Goal: Information Seeking & Learning: Learn about a topic

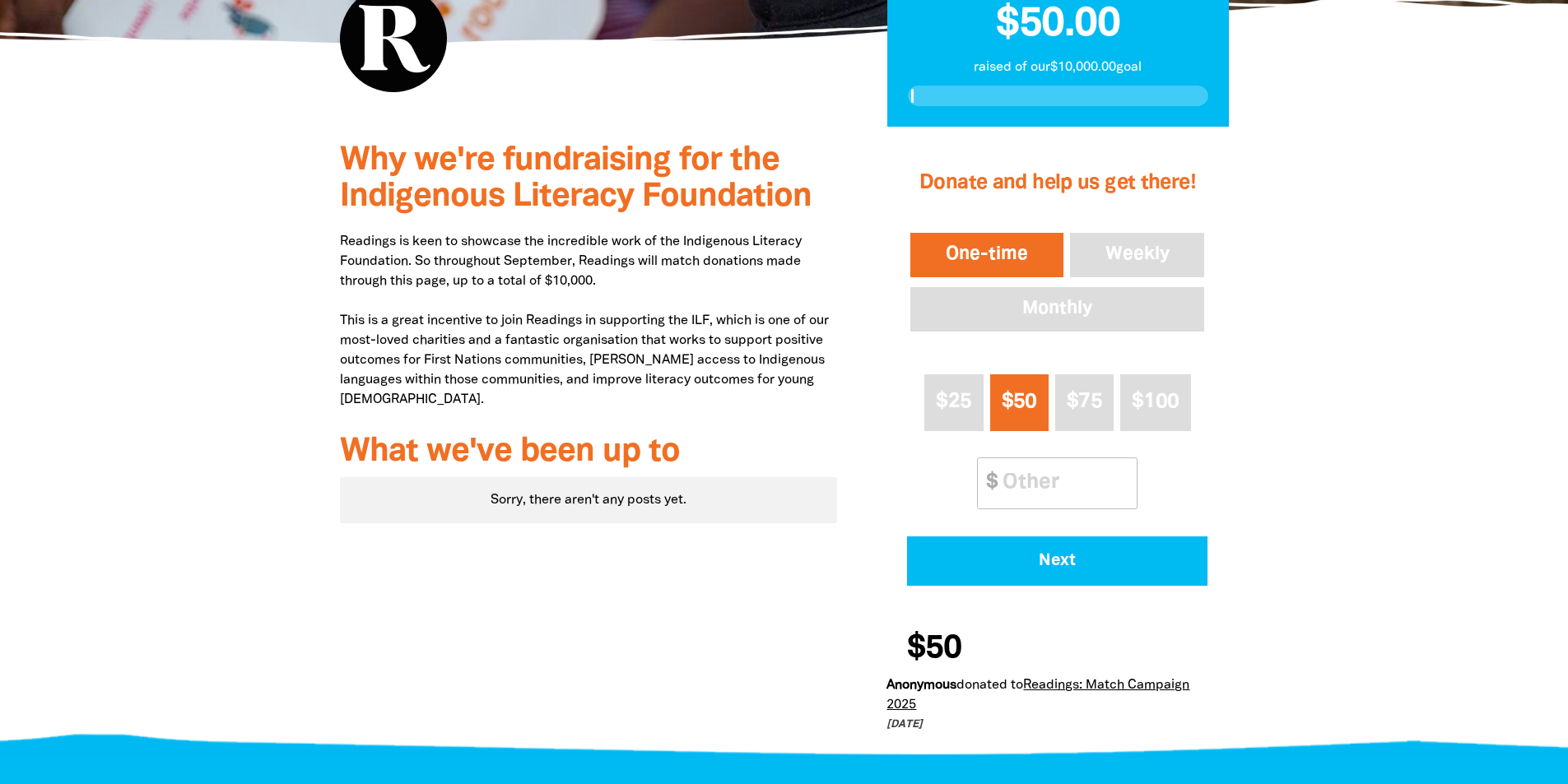
scroll to position [494, 0]
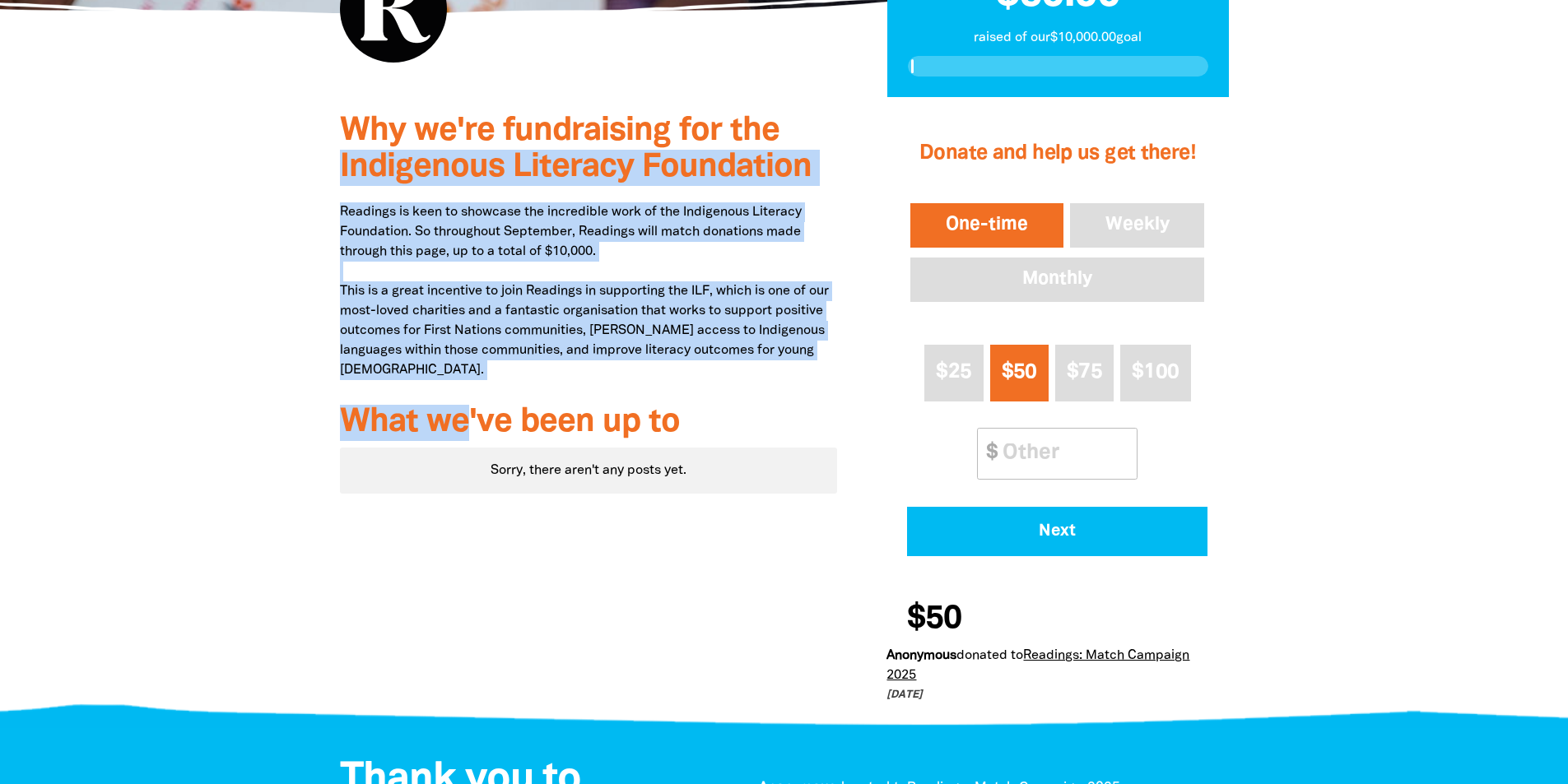
drag, startPoint x: 464, startPoint y: 382, endPoint x: 309, endPoint y: 181, distance: 253.8
click at [309, 181] on div "Why we're fundraising for the Indigenous Literacy Foundation Readings is keen t…" at bounding box center [784, 408] width 987 height 623
click at [504, 268] on p "Readings is keen to showcase the incredible work of the Indigenous Literacy Fou…" at bounding box center [588, 291] width 498 height 178
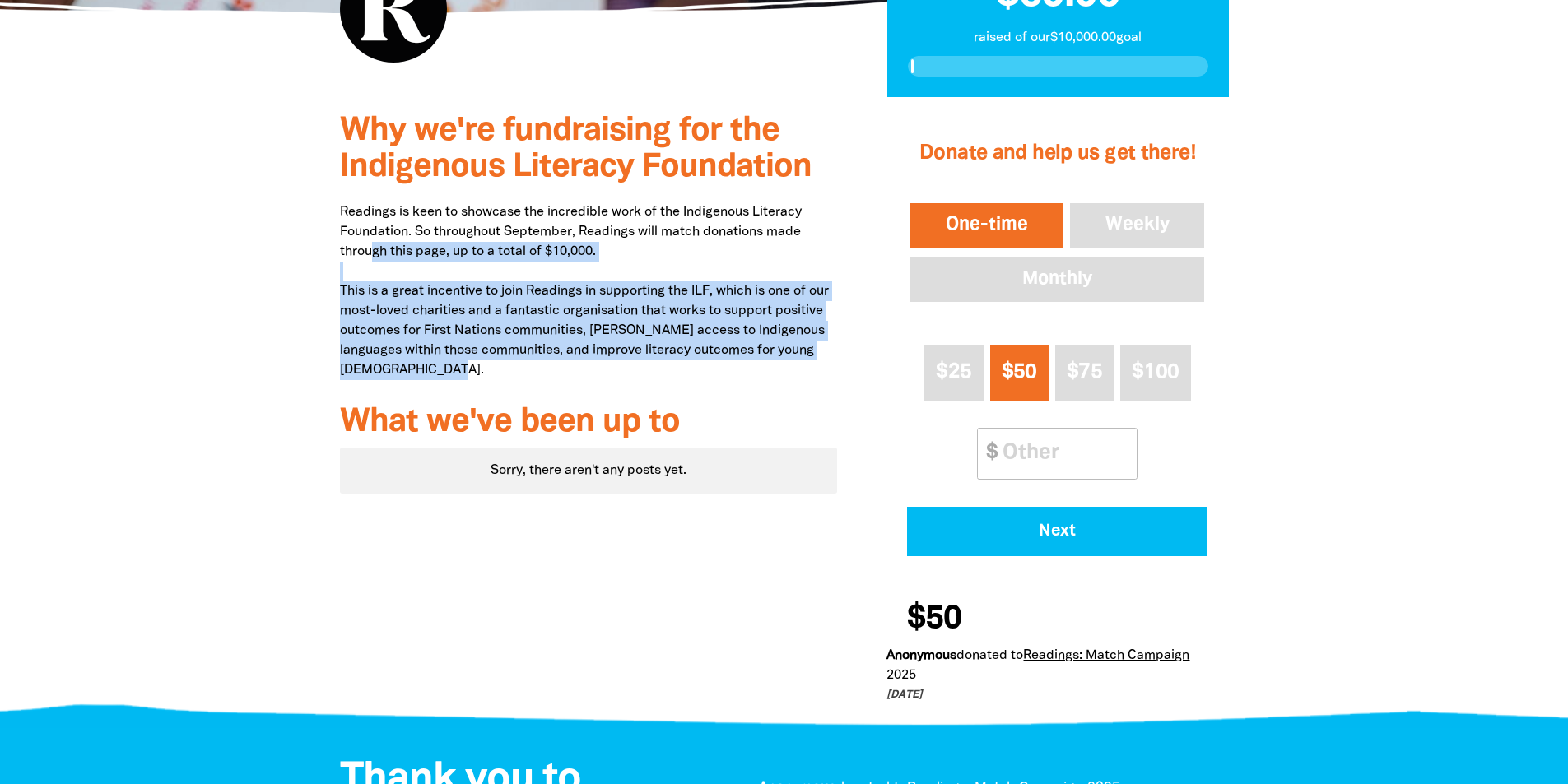
drag, startPoint x: 432, startPoint y: 380, endPoint x: 371, endPoint y: 256, distance: 138.2
click at [371, 256] on p "Readings is keen to showcase the incredible work of the Indigenous Literacy Fou…" at bounding box center [588, 291] width 498 height 178
click at [415, 326] on p "Readings is keen to showcase the incredible work of the Indigenous Literacy Fou…" at bounding box center [588, 291] width 498 height 178
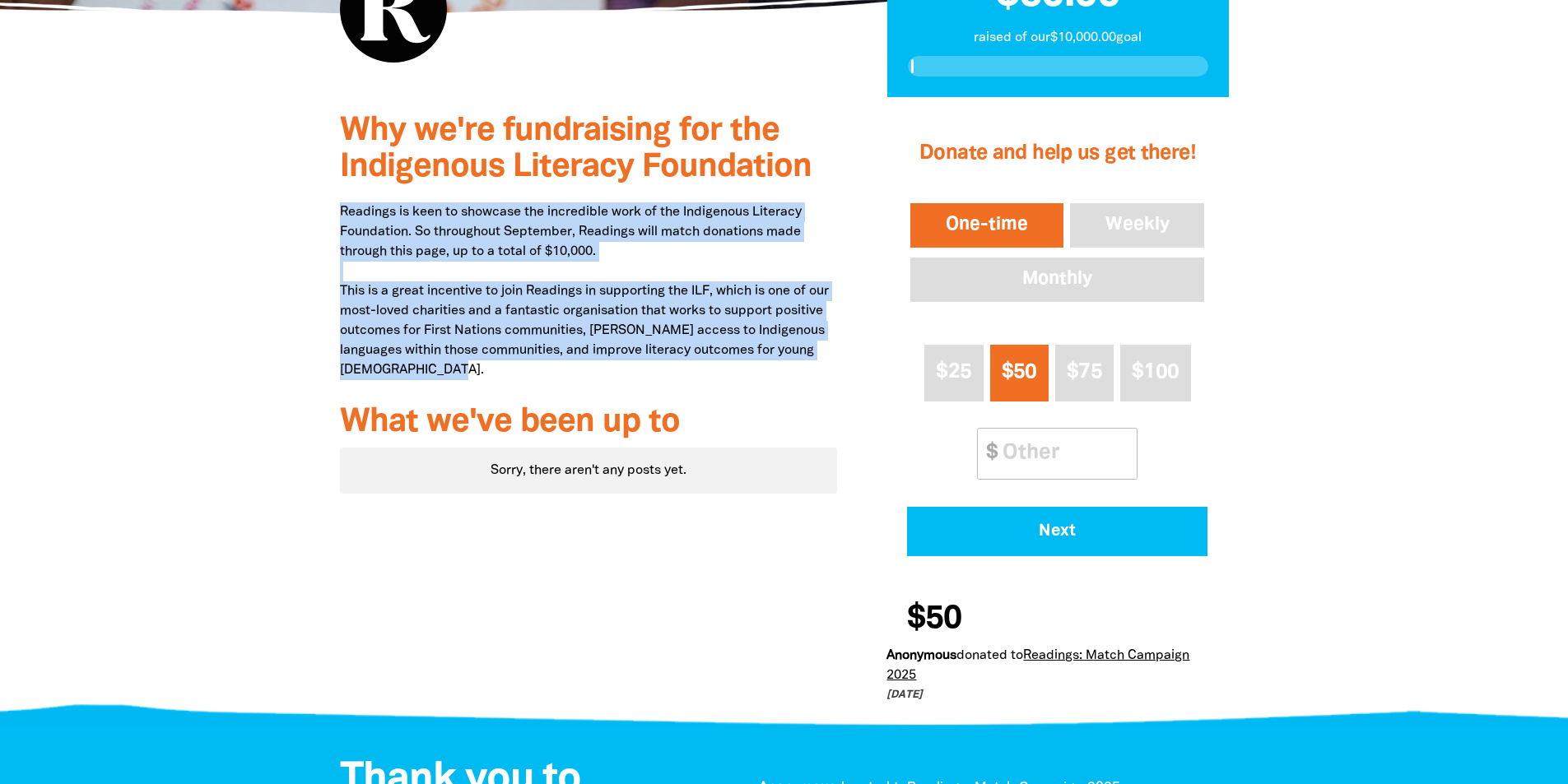
drag, startPoint x: 425, startPoint y: 374, endPoint x: 335, endPoint y: 196, distance: 199.5
click at [335, 196] on div "Why we're fundraising for the Indigenous Literacy Foundation Readings is keen t…" at bounding box center [588, 408] width 547 height 623
click at [426, 256] on p "Readings is keen to showcase the incredible work of the Indigenous Literacy Fou…" at bounding box center [588, 291] width 498 height 178
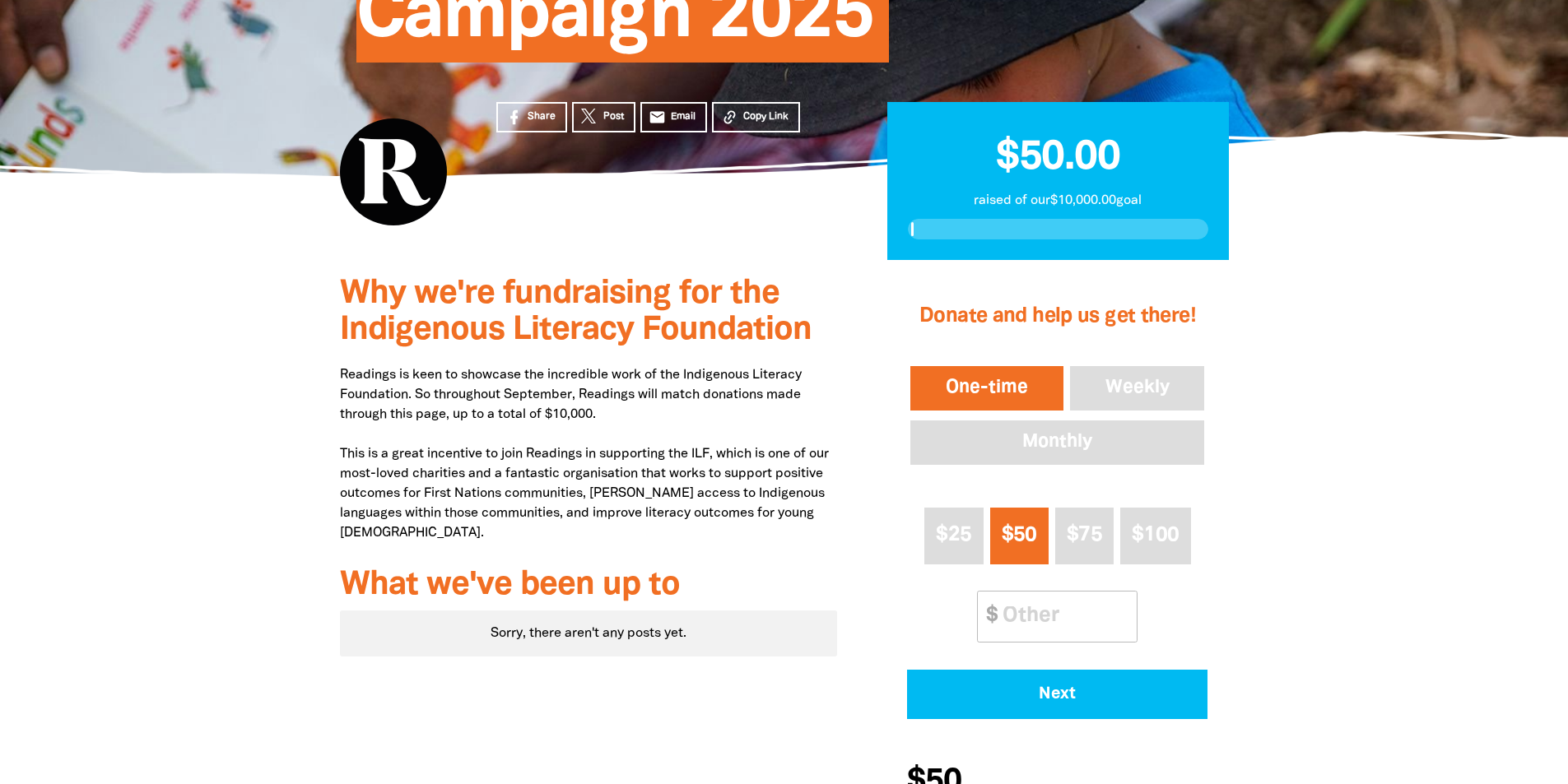
scroll to position [329, 0]
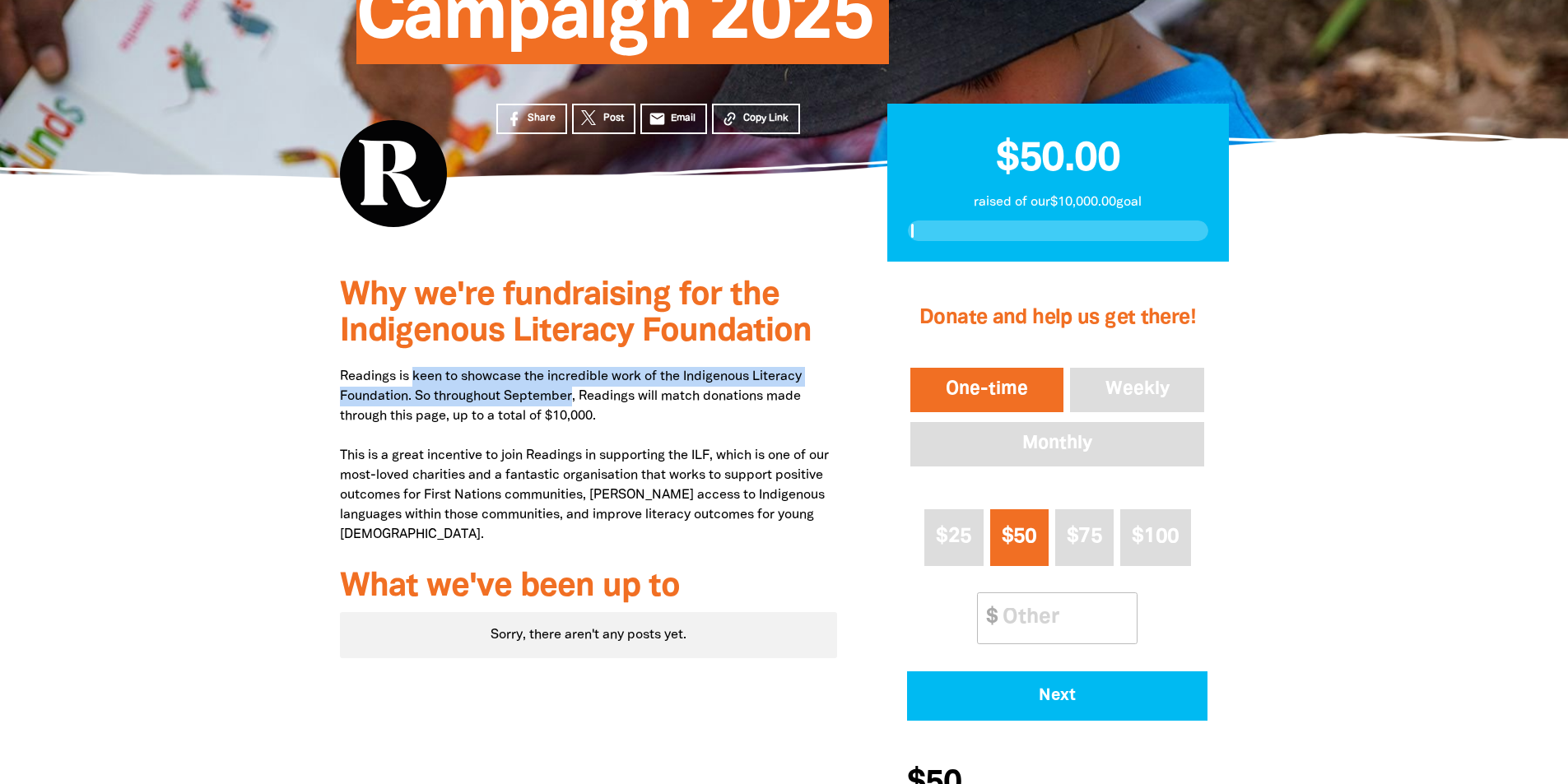
drag, startPoint x: 412, startPoint y: 385, endPoint x: 577, endPoint y: 390, distance: 165.1
click at [577, 390] on p "Readings is keen to showcase the incredible work of the Indigenous Literacy Fou…" at bounding box center [588, 455] width 498 height 178
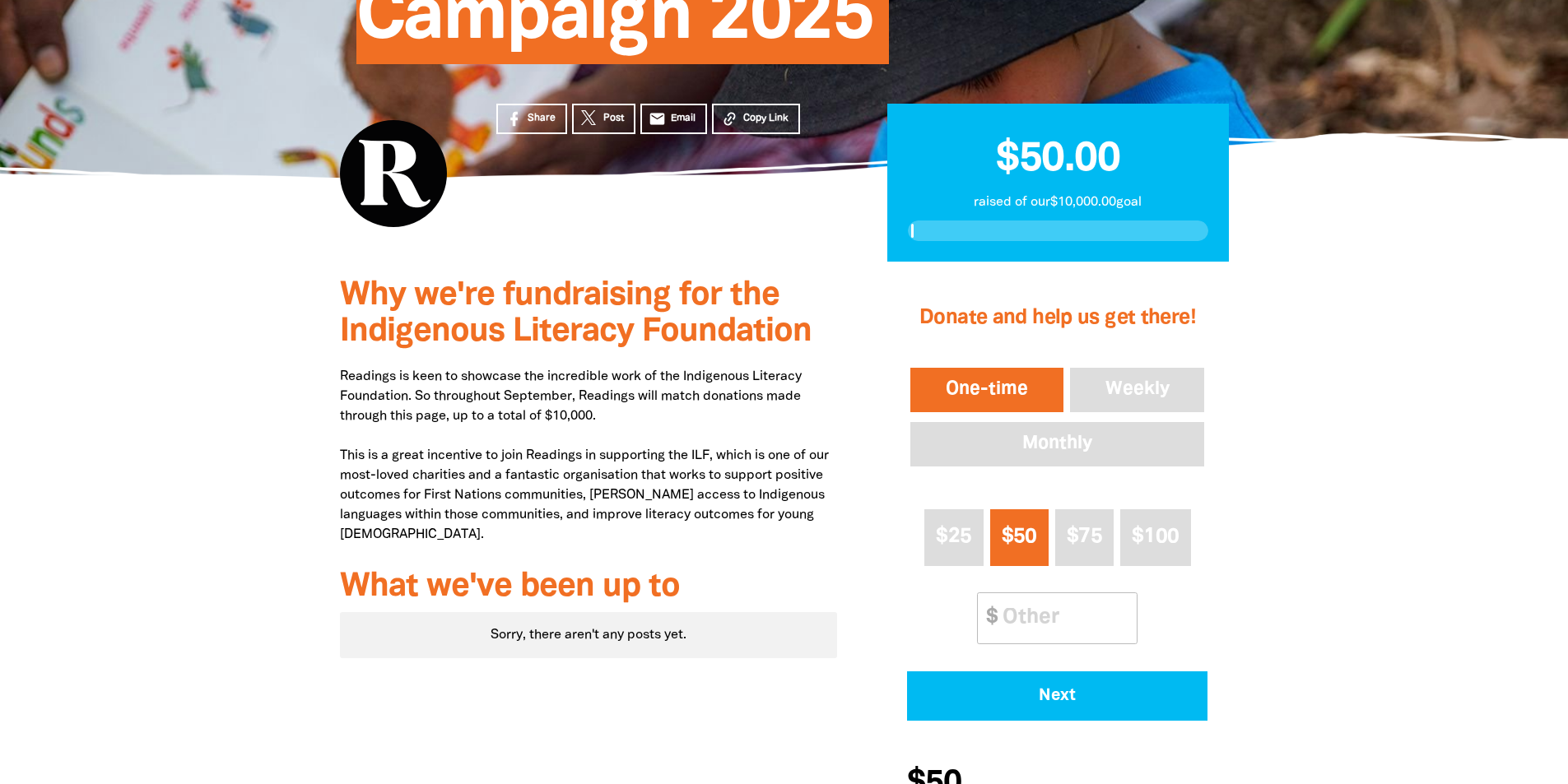
click at [612, 395] on p "Readings is keen to showcase the incredible work of the Indigenous Literacy Fou…" at bounding box center [588, 455] width 498 height 178
drag, startPoint x: 437, startPoint y: 401, endPoint x: 415, endPoint y: 395, distance: 22.8
click at [415, 395] on p "Readings is keen to showcase the incredible work of the Indigenous Literacy Fou…" at bounding box center [588, 455] width 498 height 178
click at [418, 395] on p "Readings is keen to showcase the incredible work of the Indigenous Literacy Fou…" at bounding box center [588, 455] width 498 height 178
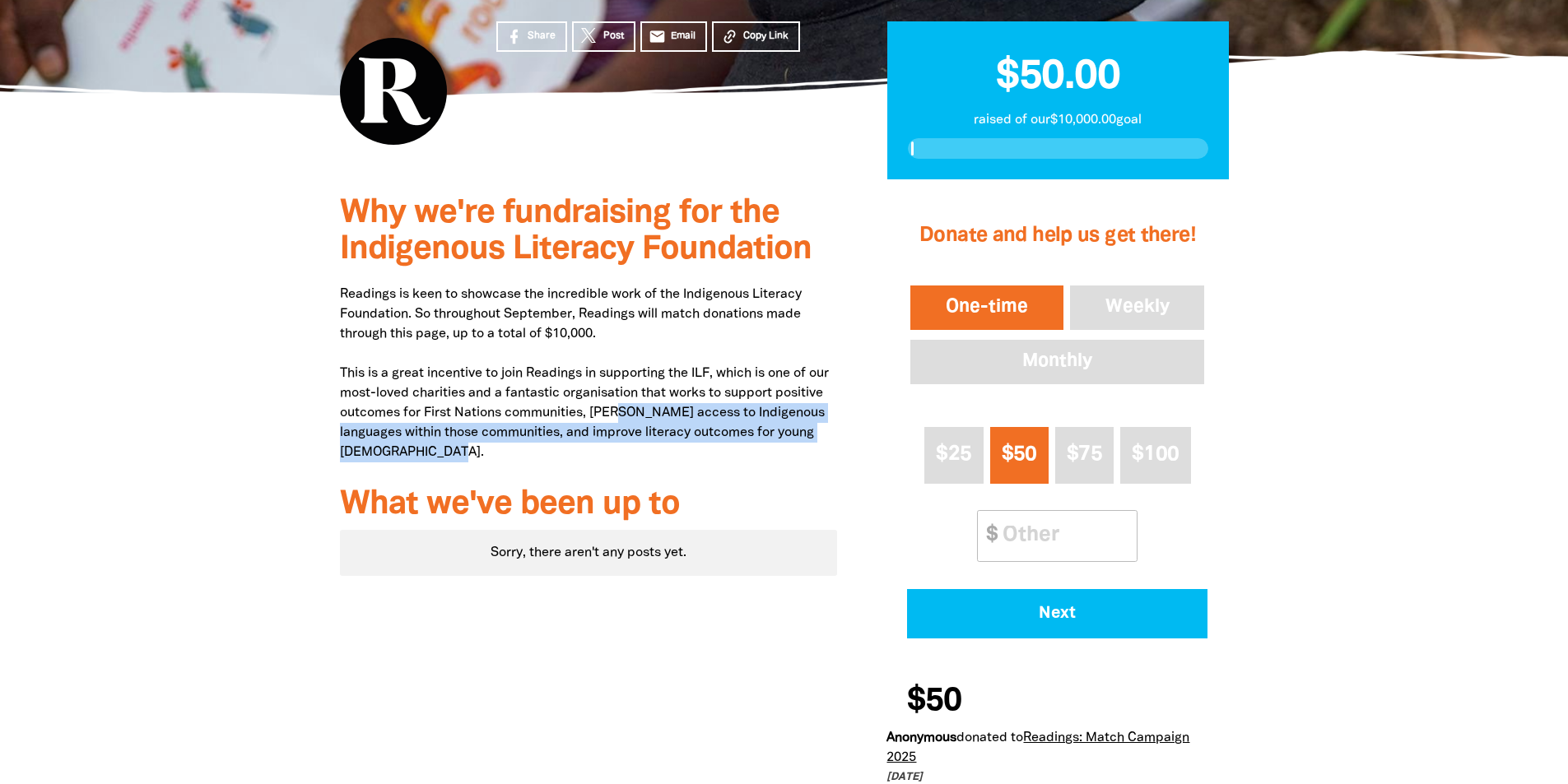
drag, startPoint x: 614, startPoint y: 419, endPoint x: 592, endPoint y: 449, distance: 37.2
click at [605, 443] on p "Readings is keen to showcase the incredible work of the Indigenous Literacy Fou…" at bounding box center [588, 373] width 498 height 178
click at [586, 450] on p "Readings is keen to showcase the incredible work of the Indigenous Literacy Fou…" at bounding box center [588, 373] width 498 height 178
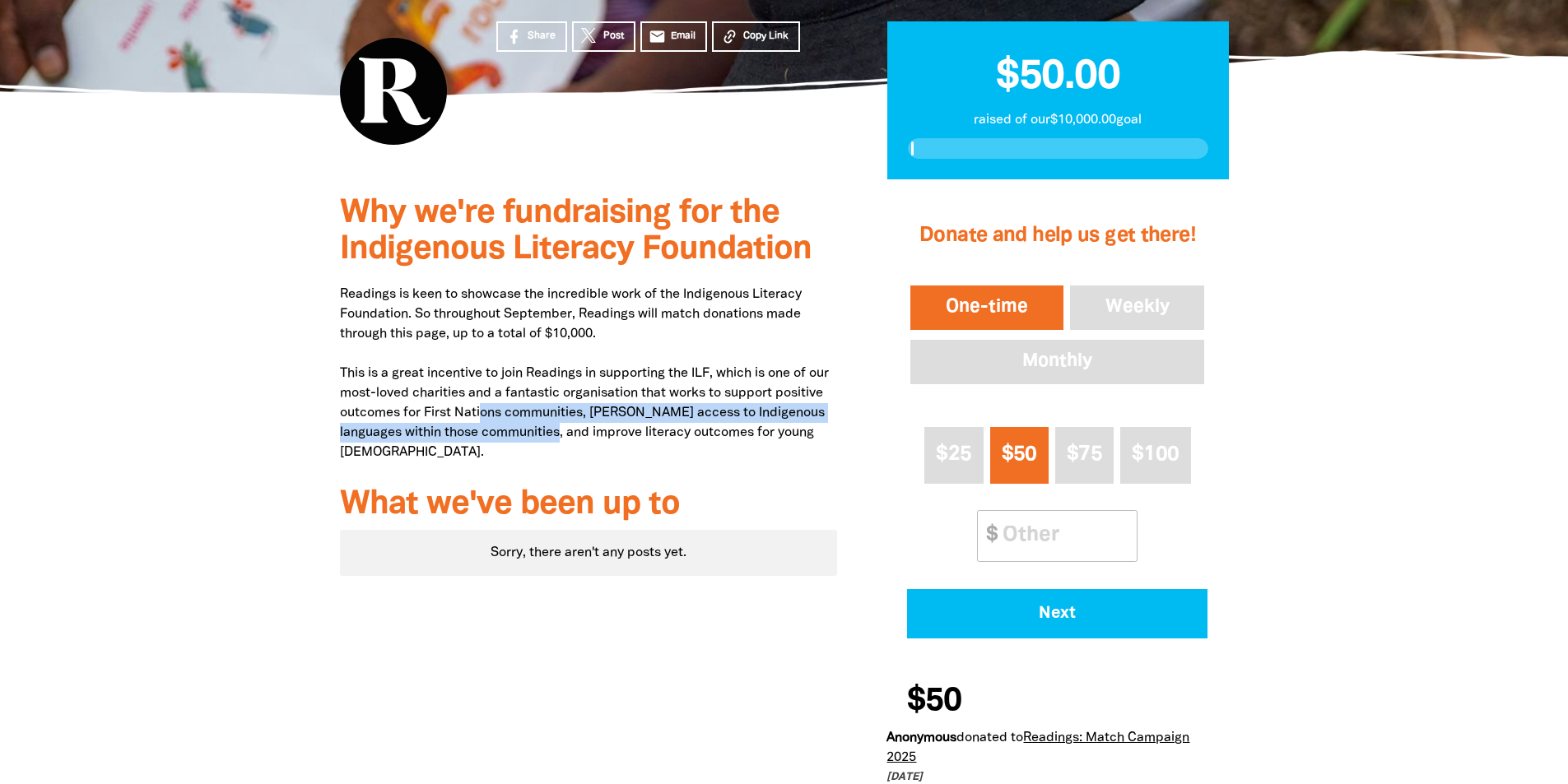
drag, startPoint x: 481, startPoint y: 419, endPoint x: 552, endPoint y: 433, distance: 72.4
click at [552, 433] on p "Readings is keen to showcase the incredible work of the Indigenous Literacy Fou…" at bounding box center [588, 373] width 498 height 178
click at [554, 433] on p "Readings is keen to showcase the incredible work of the Indigenous Literacy Fou…" at bounding box center [588, 373] width 498 height 178
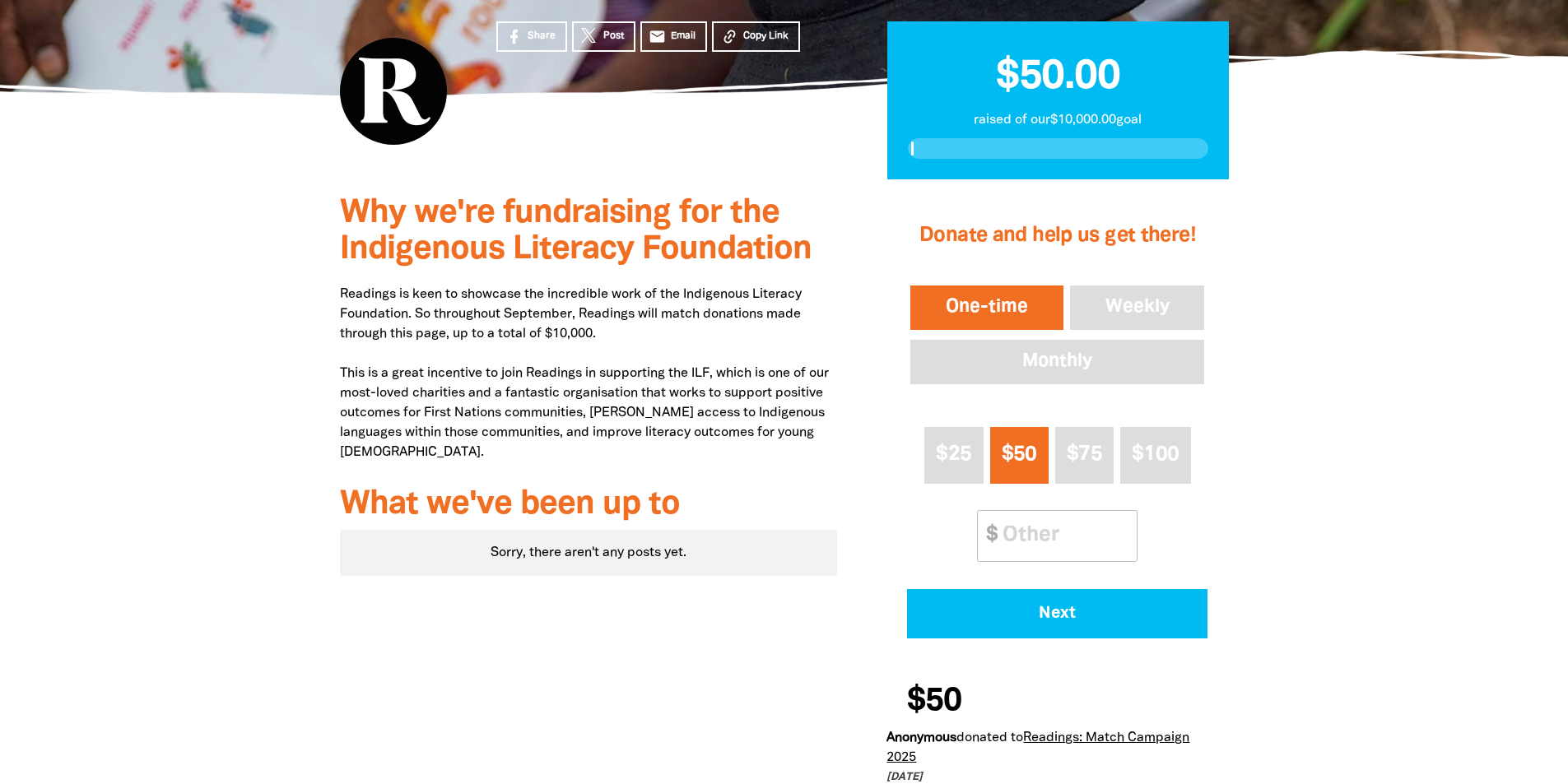
click at [511, 452] on p "Readings is keen to showcase the incredible work of the Indigenous Literacy Fou…" at bounding box center [588, 373] width 498 height 178
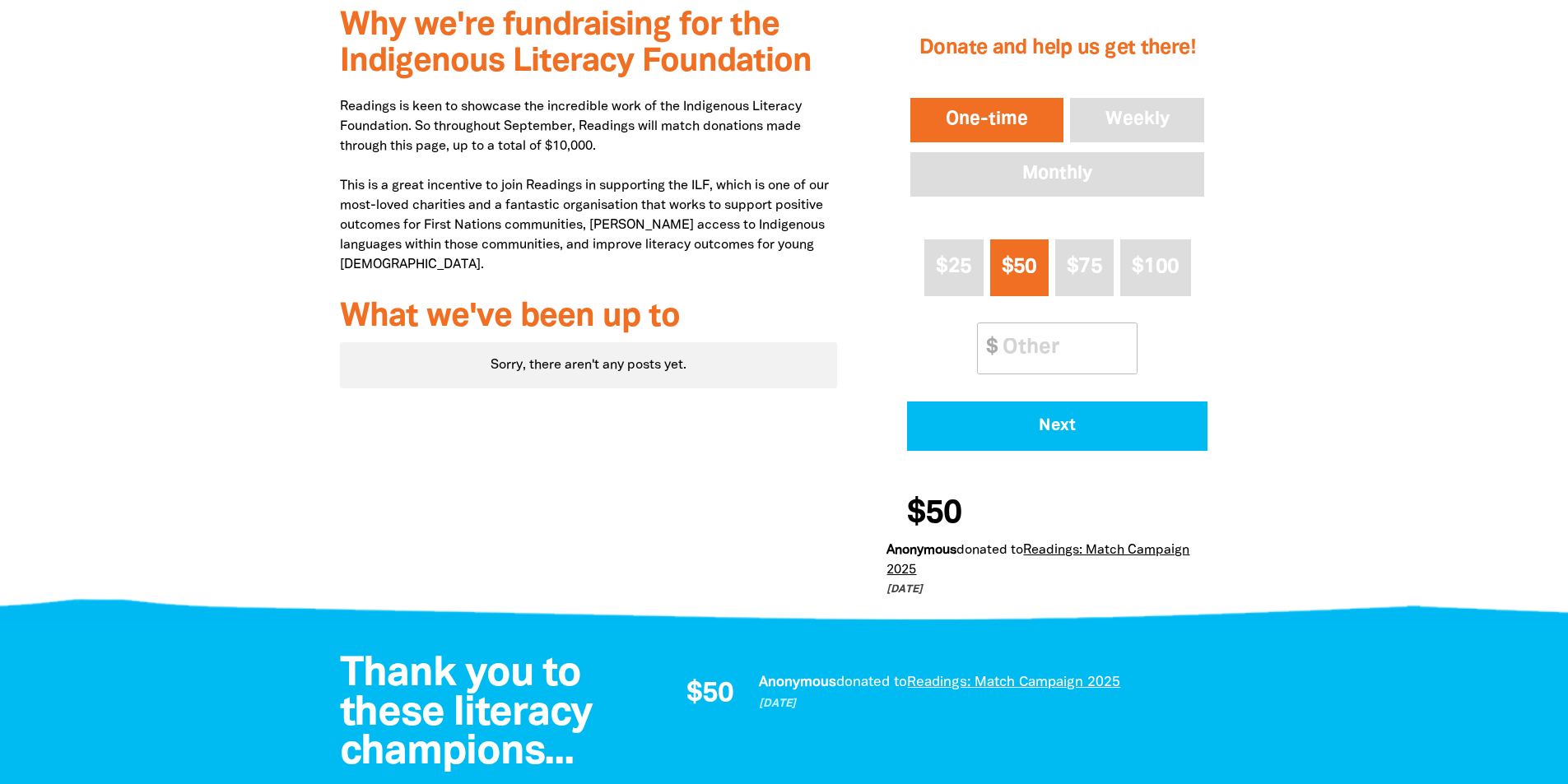
scroll to position [740, 0]
